Goal: Information Seeking & Learning: Find specific fact

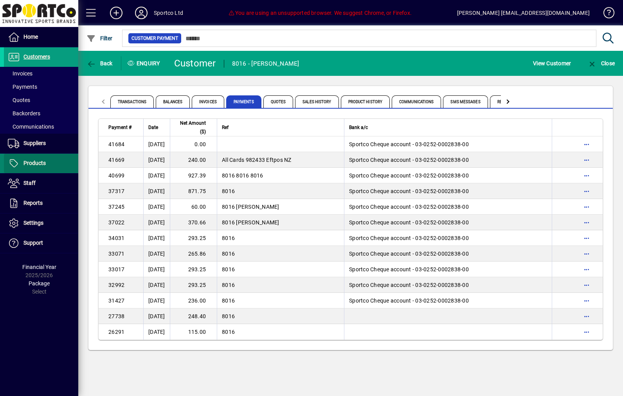
click at [35, 165] on span "Products" at bounding box center [34, 163] width 22 height 6
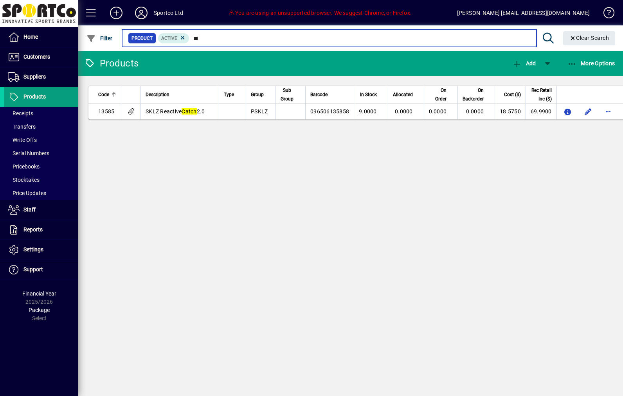
type input "*"
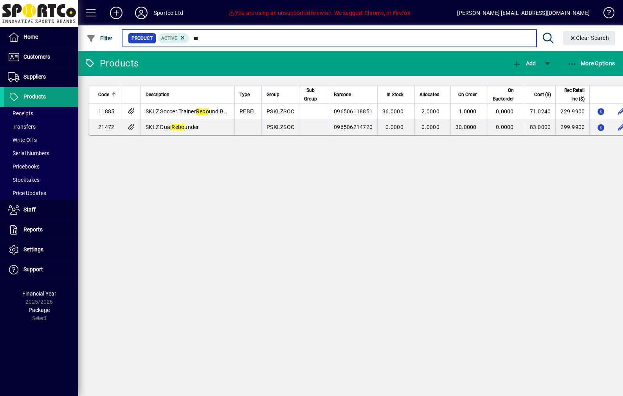
type input "*"
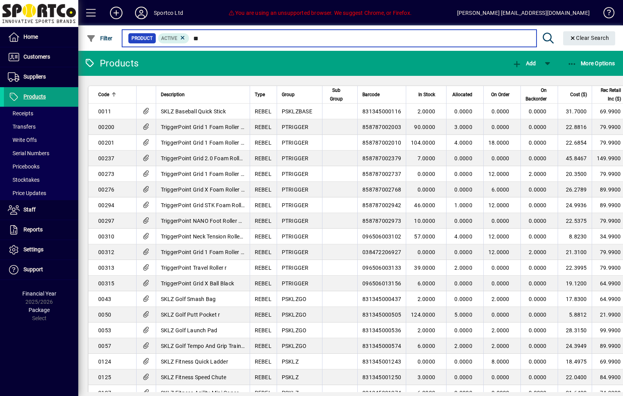
type input "***"
